Goal: Transaction & Acquisition: Purchase product/service

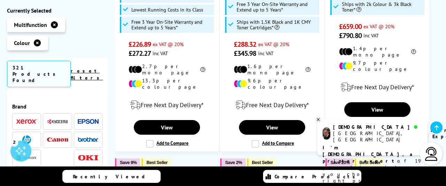
scroll to position [284, 0]
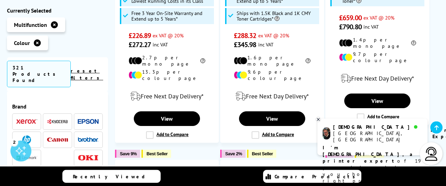
click at [57, 137] on img at bounding box center [57, 139] width 21 height 5
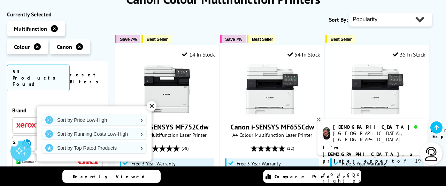
scroll to position [109, 0]
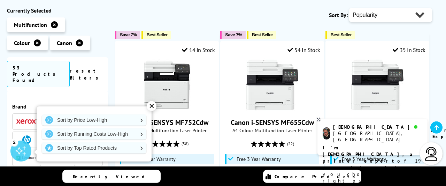
click at [349, 8] on select "Popularity Rating Price - Low to High Price - High to Low Running Costs - Low t…" at bounding box center [390, 15] width 83 height 14
select select "Price Descending"
click option "Price - High to Low" at bounding box center [0, 0] width 0 height 0
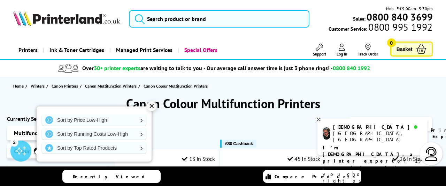
click at [319, 119] on icon at bounding box center [318, 119] width 5 height 5
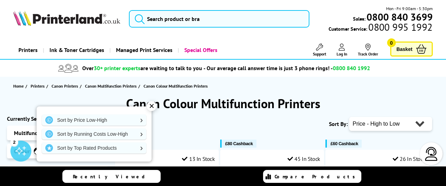
click at [153, 106] on div "✕" at bounding box center [152, 106] width 10 height 10
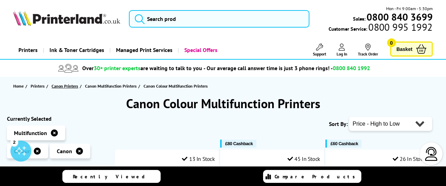
click at [69, 86] on span "Canon Printers" at bounding box center [65, 85] width 26 height 7
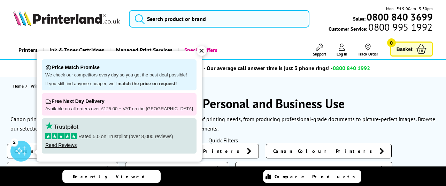
click at [212, 165] on span "Canon A3 Printers" at bounding box center [172, 168] width 80 height 7
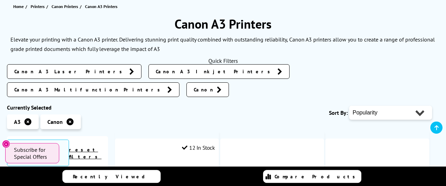
scroll to position [81, 0]
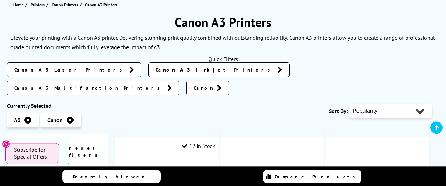
click at [47, 69] on span "Canon A3 Laser Printers" at bounding box center [69, 69] width 111 height 7
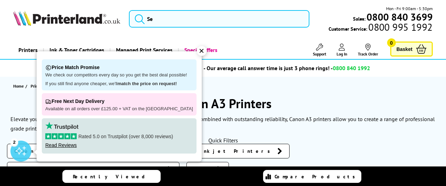
scroll to position [81, 0]
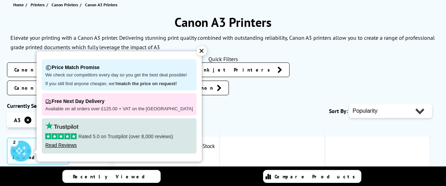
click at [164, 84] on span "Canon A3 Multifunction Printers" at bounding box center [88, 87] width 149 height 7
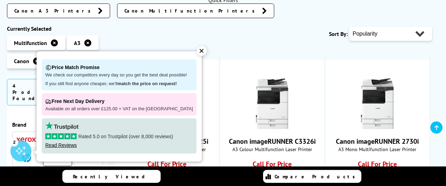
scroll to position [119, 0]
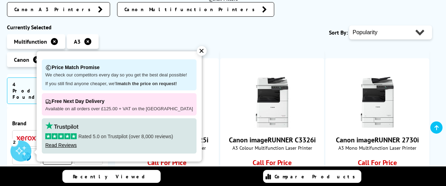
click at [349, 25] on select "Popularity Rating Price - Low to High Price - High to Low Running Costs - Low t…" at bounding box center [390, 32] width 83 height 14
select select "Price Descending"
click option "Price - High to Low" at bounding box center [0, 0] width 0 height 0
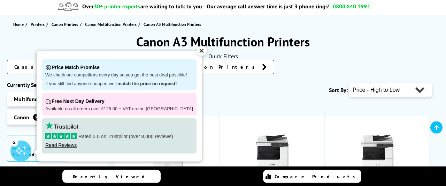
scroll to position [65, 0]
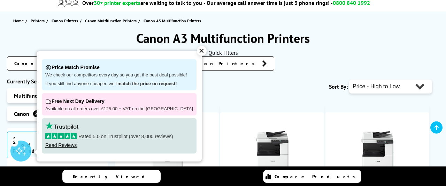
click at [197, 51] on div "✕" at bounding box center [202, 51] width 10 height 10
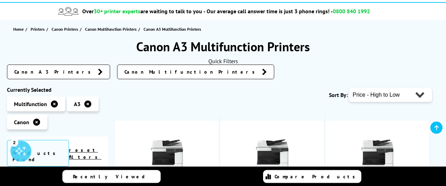
scroll to position [56, 0]
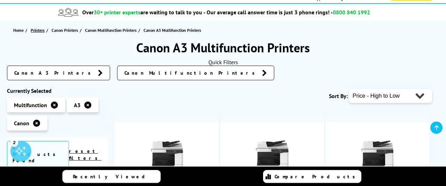
click at [37, 30] on span "Printers" at bounding box center [38, 29] width 14 height 7
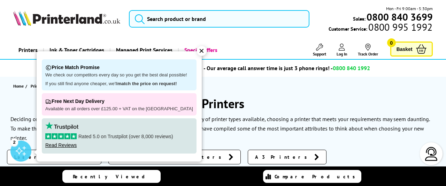
click at [197, 50] on div "✕" at bounding box center [202, 51] width 10 height 10
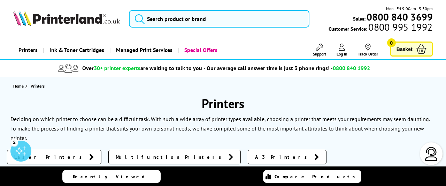
click at [255, 153] on span "A3 Printers" at bounding box center [283, 156] width 56 height 7
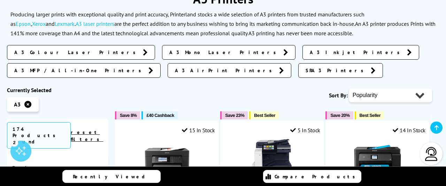
scroll to position [107, 0]
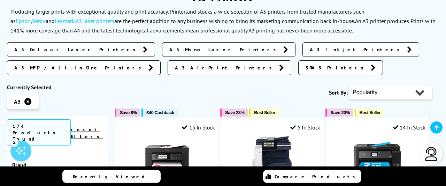
click at [145, 64] on span "A3 MFP / All-in-One Printers" at bounding box center [79, 67] width 131 height 7
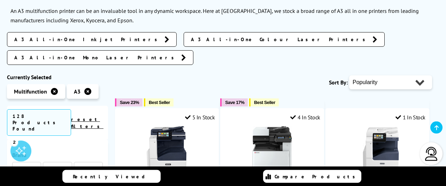
scroll to position [114, 0]
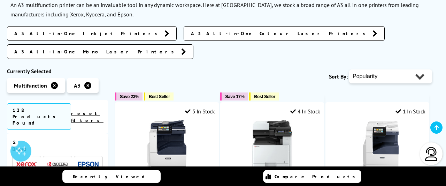
click at [349, 69] on select "Popularity Rating Price - Low to High Price - High to Low Running Costs - Low t…" at bounding box center [390, 76] width 83 height 14
select select "Price Ascending"
click option "Price - Low to High" at bounding box center [0, 0] width 0 height 0
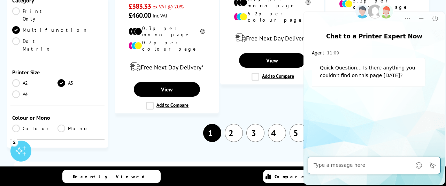
scroll to position [108, 0]
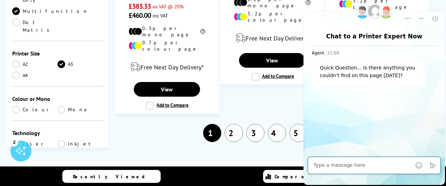
click at [16, 106] on link "Colour" at bounding box center [34, 110] width 45 height 8
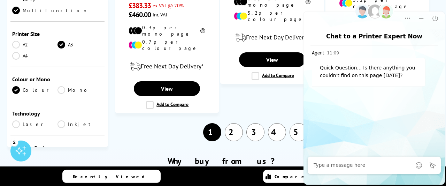
scroll to position [1155, 0]
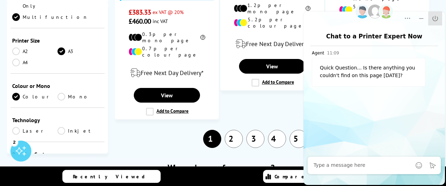
click at [434, 18] on icon "Close" at bounding box center [434, 18] width 7 height 7
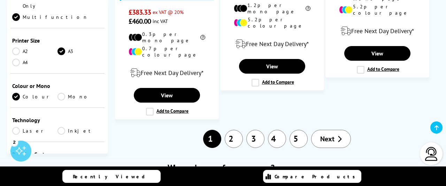
click at [18, 127] on link "Laser" at bounding box center [34, 131] width 45 height 8
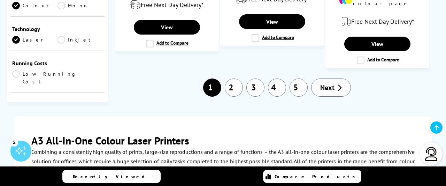
scroll to position [151, 0]
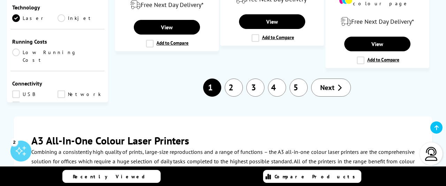
click at [18, 101] on link "Wireless" at bounding box center [37, 105] width 51 height 8
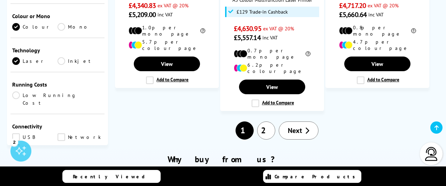
scroll to position [968, 0]
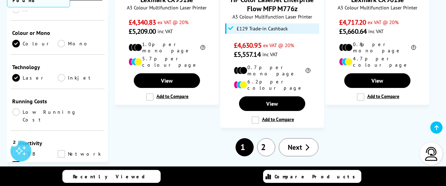
click at [17, 150] on link "USB" at bounding box center [34, 154] width 45 height 8
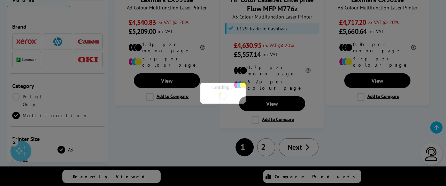
scroll to position [151, 0]
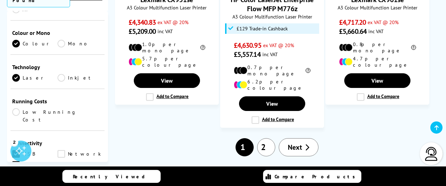
click at [62, 150] on link "Network" at bounding box center [79, 154] width 45 height 8
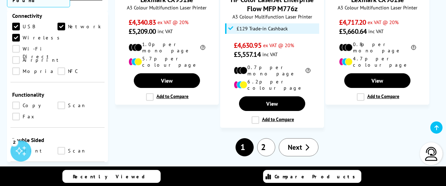
scroll to position [281, 0]
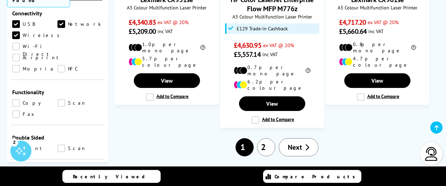
click at [18, 144] on link "Print" at bounding box center [34, 148] width 45 height 8
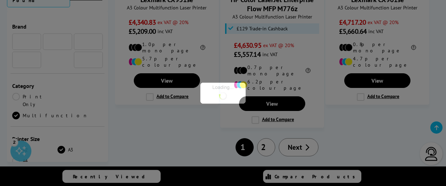
scroll to position [281, 0]
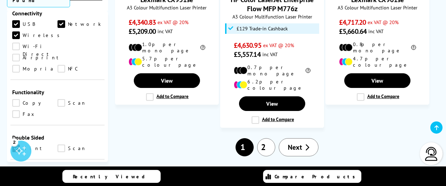
click at [62, 144] on link "Scan" at bounding box center [79, 148] width 45 height 8
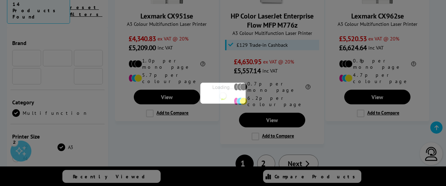
scroll to position [281, 0]
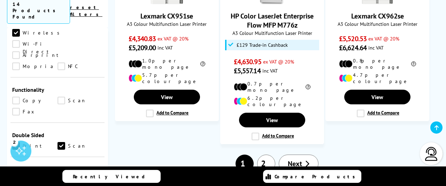
click at [17, 176] on link "Windows" at bounding box center [37, 180] width 50 height 8
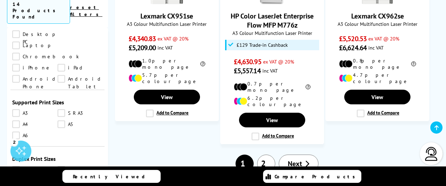
scroll to position [489, 0]
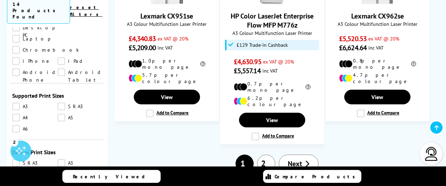
click at [17, 102] on link "A3" at bounding box center [34, 106] width 45 height 8
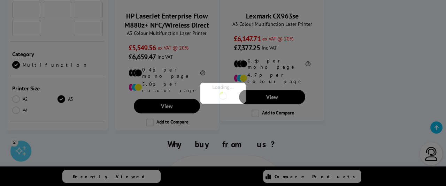
scroll to position [489, 0]
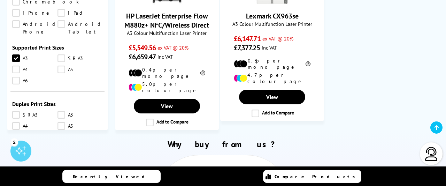
click at [62, 111] on link "A3" at bounding box center [79, 115] width 45 height 8
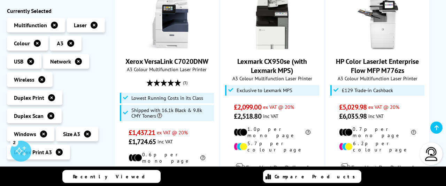
scroll to position [188, 0]
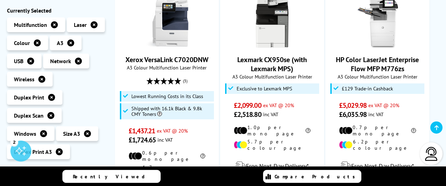
click at [52, 116] on icon at bounding box center [50, 115] width 7 height 7
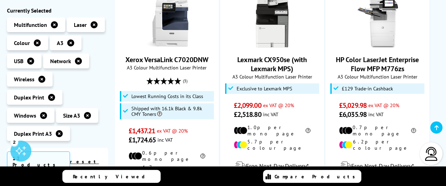
scroll to position [489, 0]
click at [59, 135] on icon at bounding box center [59, 133] width 7 height 7
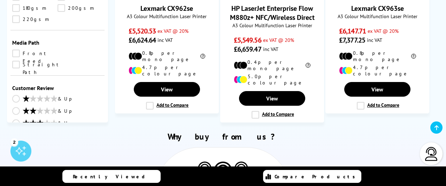
scroll to position [937, 0]
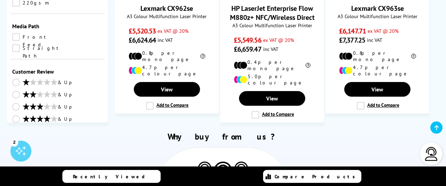
select select "700"
click option "700" at bounding box center [0, 0] width 0 height 0
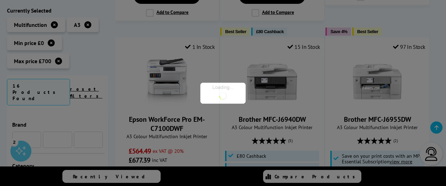
scroll to position [937, 0]
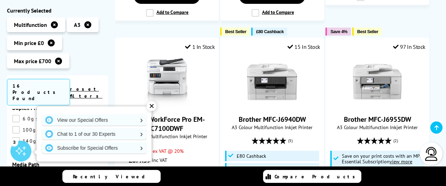
click at [151, 106] on div "✕" at bounding box center [152, 106] width 10 height 10
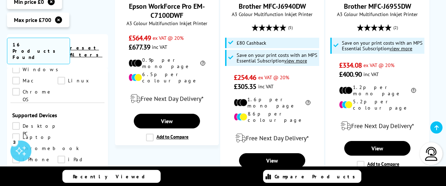
scroll to position [449, 0]
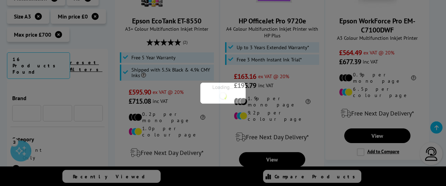
scroll to position [449, 0]
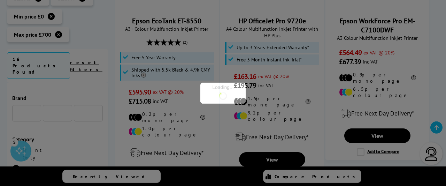
scroll to position [449, 0]
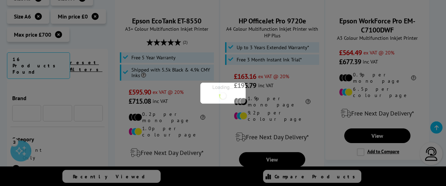
scroll to position [449, 0]
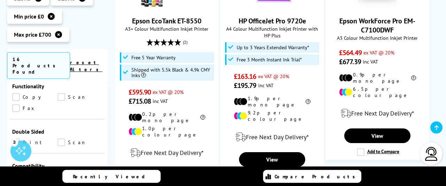
scroll to position [338, 0]
click at [15, 174] on link "Windows" at bounding box center [37, 178] width 50 height 8
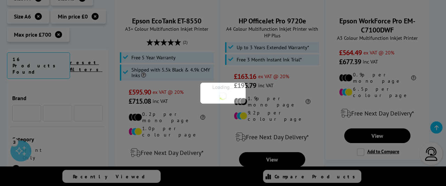
scroll to position [338, 0]
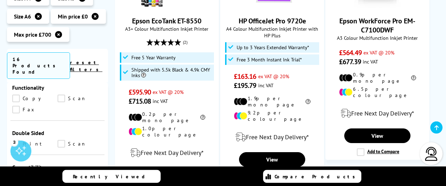
click at [17, 140] on link "Print" at bounding box center [34, 144] width 45 height 8
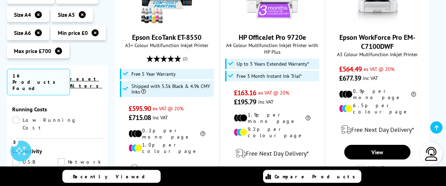
scroll to position [209, 0]
click at [18, 161] on link "USB" at bounding box center [34, 165] width 45 height 8
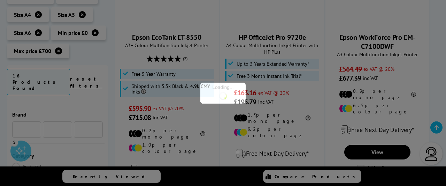
scroll to position [209, 0]
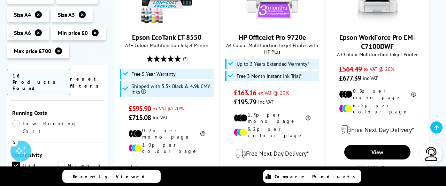
click at [62, 161] on link "Network" at bounding box center [79, 165] width 45 height 8
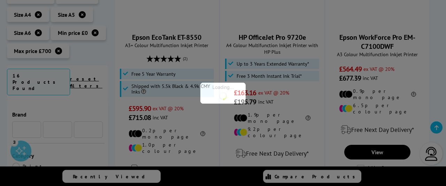
scroll to position [209, 0]
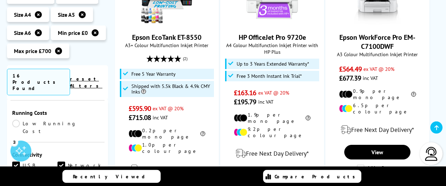
click at [17, 172] on link "Wireless" at bounding box center [37, 176] width 51 height 8
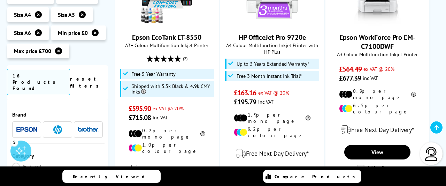
click at [93, 76] on link "reset filters" at bounding box center [86, 82] width 32 height 13
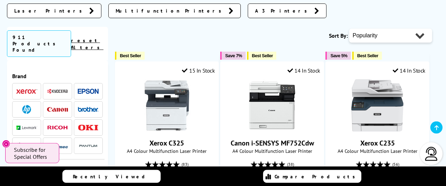
scroll to position [150, 0]
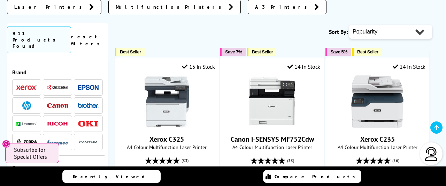
click at [61, 103] on img at bounding box center [57, 105] width 21 height 5
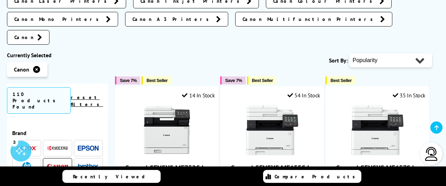
click at [349, 53] on select "Popularity Rating Price - Low to High Price - High to Low Running Costs - Low t…" at bounding box center [390, 60] width 83 height 14
select select "Price Ascending"
click option "Price - Low to High" at bounding box center [0, 0] width 0 height 0
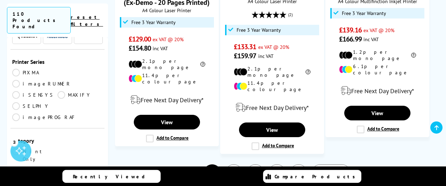
scroll to position [108, 0]
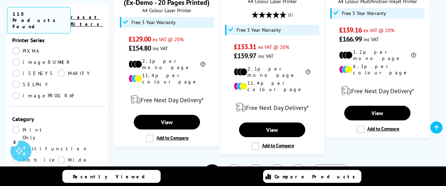
click at [61, 145] on link "Multifunction" at bounding box center [50, 149] width 76 height 8
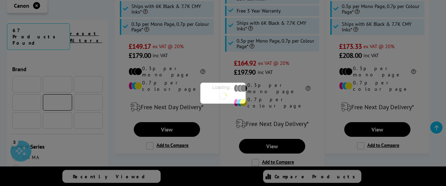
scroll to position [108, 0]
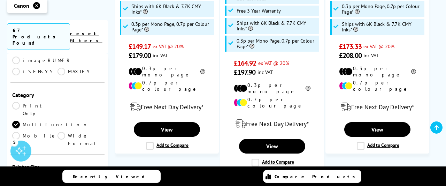
click at [15, 173] on link "A3" at bounding box center [34, 177] width 45 height 8
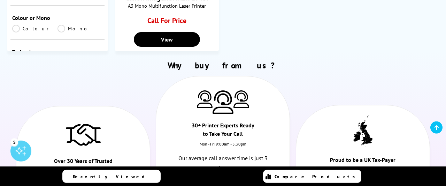
scroll to position [396, 0]
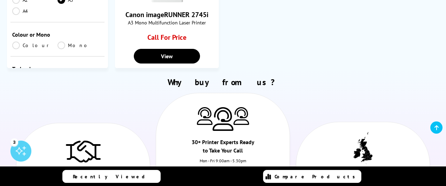
click at [17, 41] on link "Colour" at bounding box center [34, 45] width 45 height 8
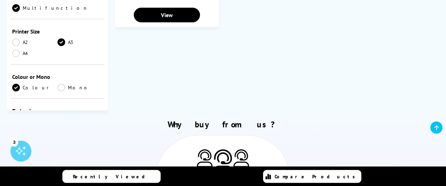
scroll to position [242, 0]
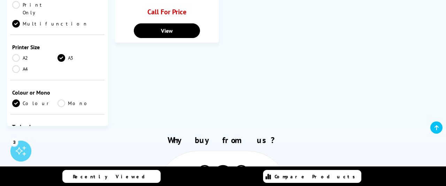
click at [18, 133] on link "Laser" at bounding box center [34, 137] width 45 height 8
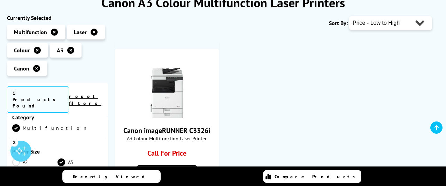
scroll to position [105, 0]
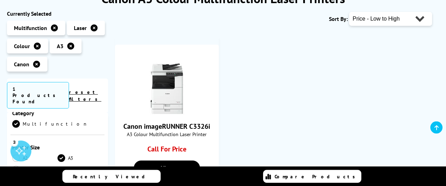
click at [69, 46] on icon at bounding box center [70, 45] width 7 height 7
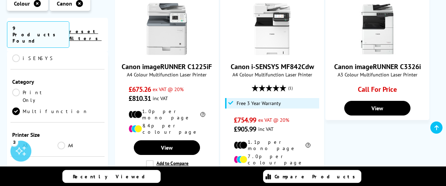
scroll to position [684, 0]
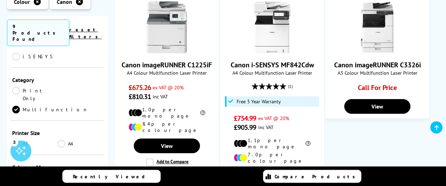
click at [17, 140] on link "A3" at bounding box center [34, 144] width 45 height 8
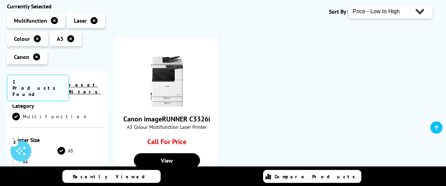
scroll to position [117, 0]
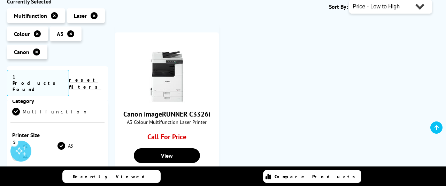
click at [68, 32] on icon at bounding box center [70, 33] width 7 height 7
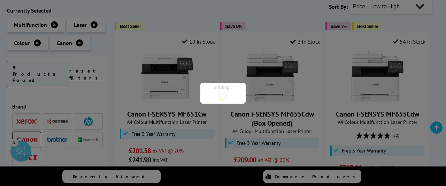
scroll to position [108, 0]
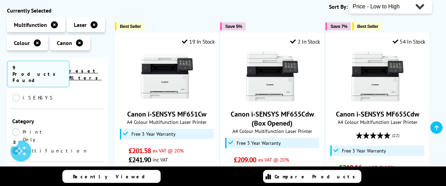
click at [63, 181] on link "A4" at bounding box center [79, 185] width 45 height 8
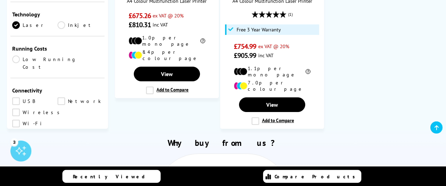
scroll to position [237, 0]
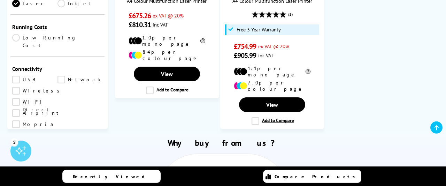
click at [62, 76] on link "Network" at bounding box center [79, 80] width 45 height 8
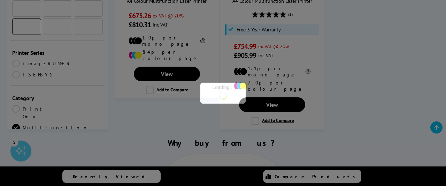
scroll to position [237, 0]
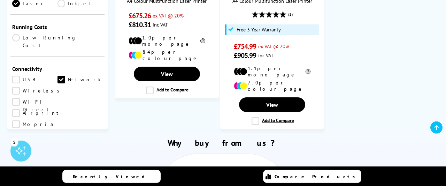
click at [18, 76] on link "USB" at bounding box center [34, 80] width 45 height 8
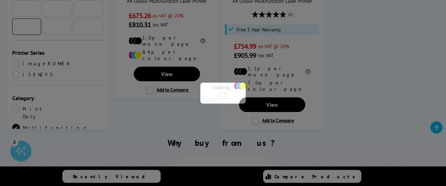
scroll to position [237, 0]
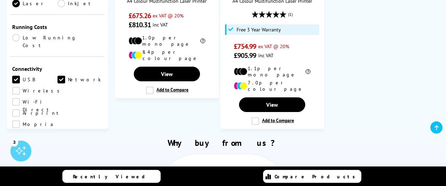
click at [16, 87] on link "Wireless" at bounding box center [37, 91] width 51 height 8
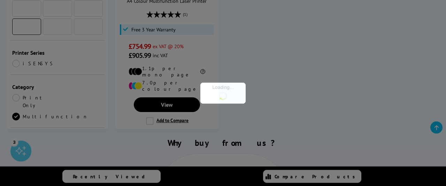
scroll to position [237, 0]
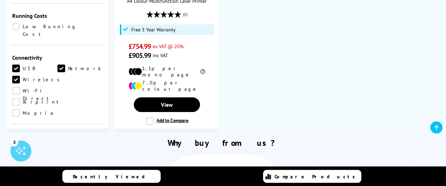
click at [17, 143] on link "Copy" at bounding box center [34, 147] width 45 height 8
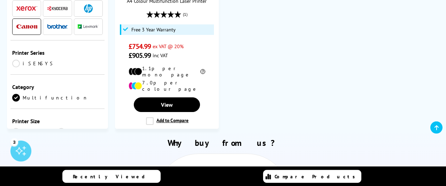
scroll to position [237, 0]
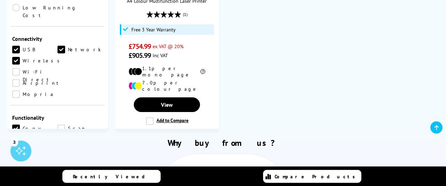
click at [62, 124] on link "Scan" at bounding box center [79, 128] width 45 height 8
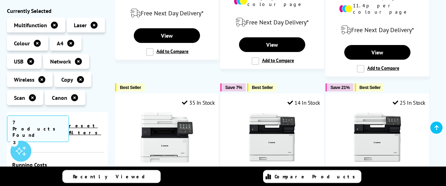
scroll to position [329, 0]
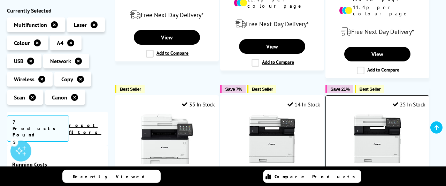
click at [387, 119] on img at bounding box center [377, 139] width 52 height 52
